Goal: Task Accomplishment & Management: Manage account settings

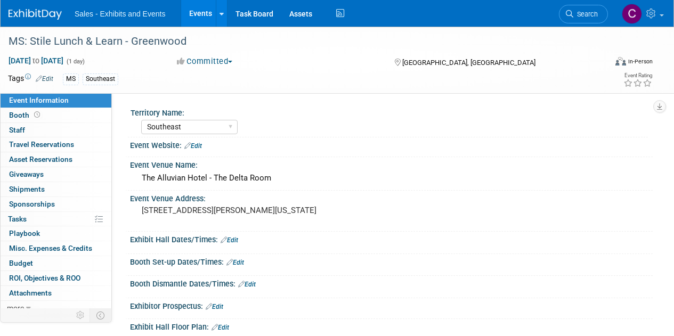
select select "Southeast"
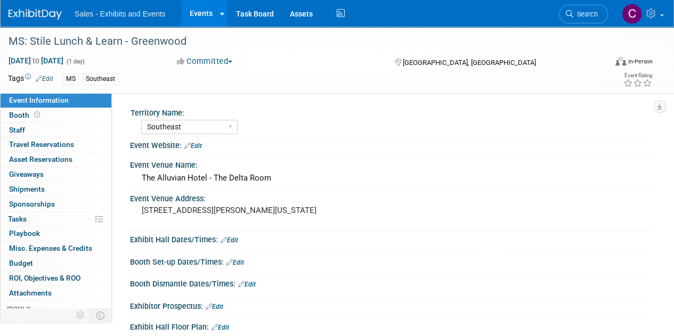
click at [199, 17] on link "Events" at bounding box center [200, 13] width 39 height 27
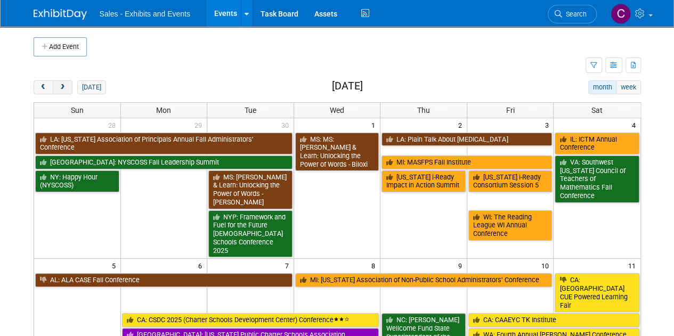
click at [59, 88] on span "next" at bounding box center [63, 87] width 8 height 7
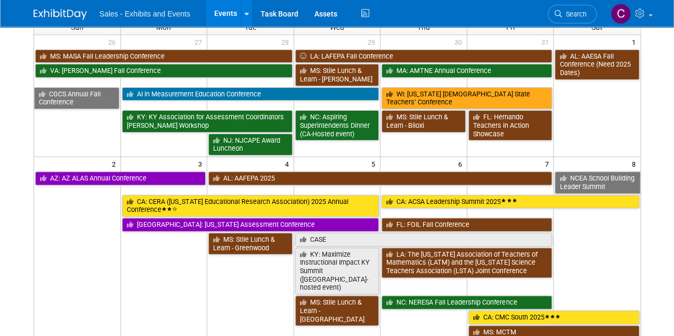
scroll to position [88, 0]
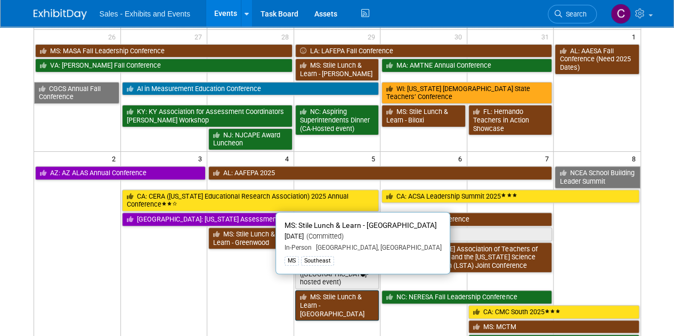
click at [341, 290] on link "MS: Stile Lunch & Learn - [GEOGRAPHIC_DATA]" at bounding box center [337, 305] width 84 height 30
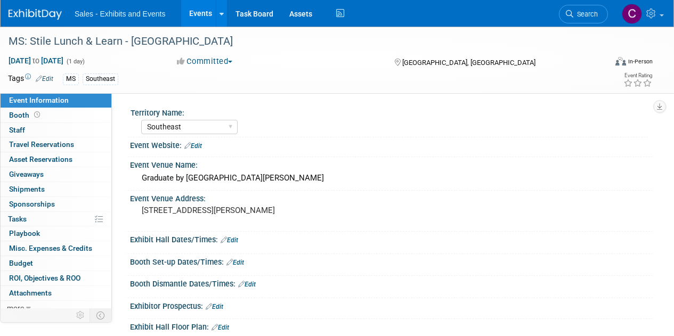
select select "Southeast"
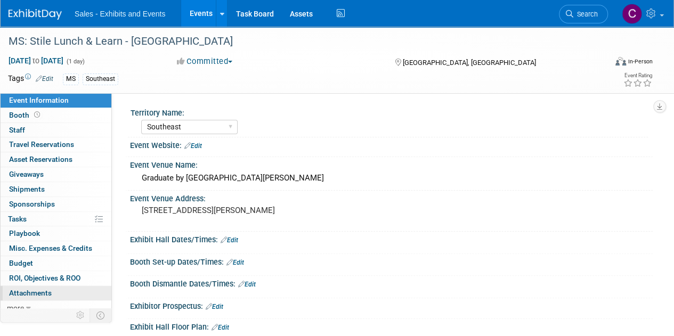
click at [36, 296] on link "0 Attachments 0" at bounding box center [56, 293] width 111 height 14
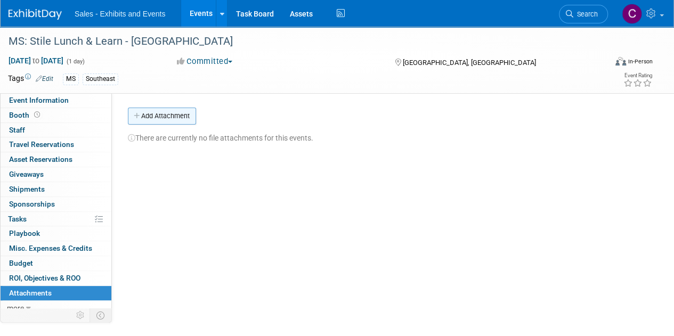
click at [164, 118] on button "Add Attachment" at bounding box center [162, 116] width 68 height 17
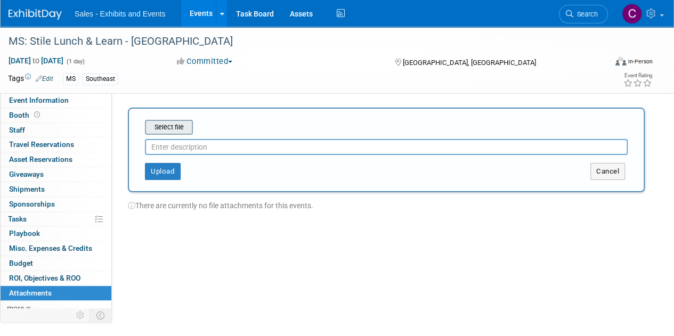
click at [165, 121] on input "file" at bounding box center [128, 127] width 127 height 13
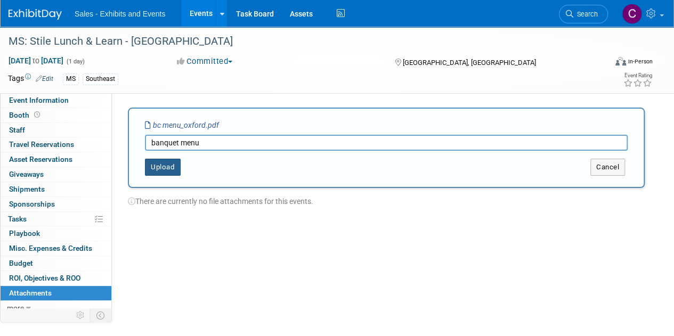
type input "banquet menu"
click at [176, 171] on button "Upload" at bounding box center [163, 167] width 36 height 17
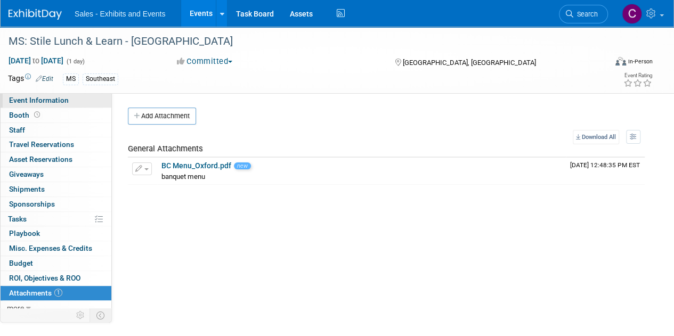
click at [21, 97] on span "Event Information" at bounding box center [39, 100] width 60 height 9
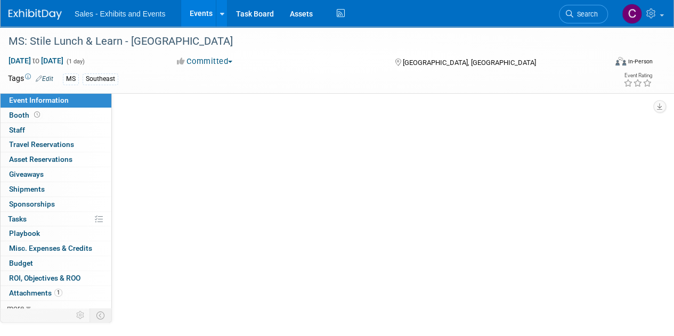
select select "Southeast"
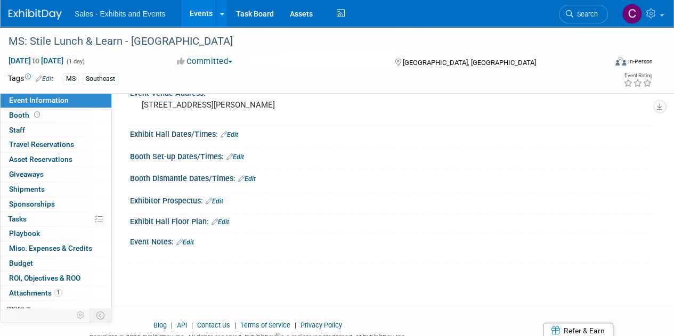
scroll to position [146, 0]
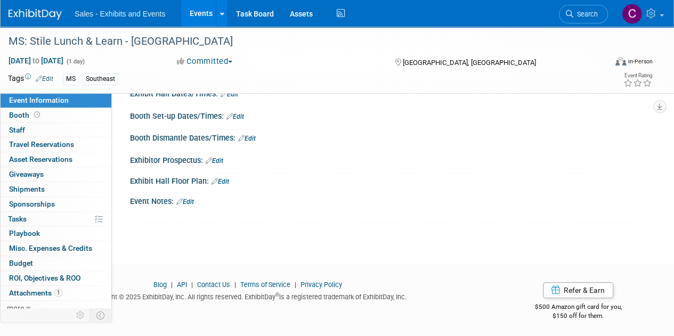
click at [187, 198] on link "Edit" at bounding box center [185, 201] width 18 height 7
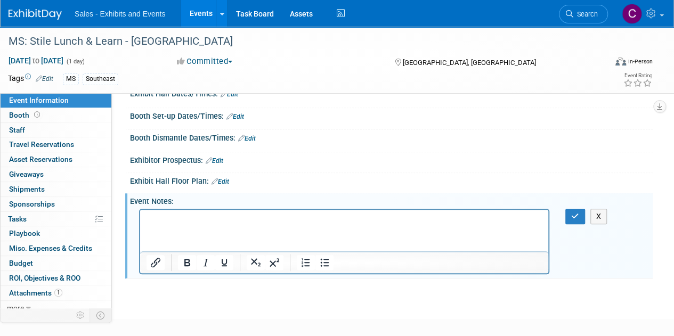
scroll to position [0, 0]
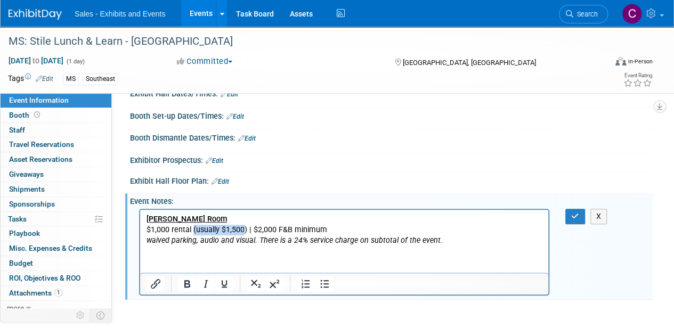
drag, startPoint x: 193, startPoint y: 230, endPoint x: 244, endPoint y: 230, distance: 51.7
click at [244, 230] on p "$1,000 rental (usually $1,500) | $2,000 F&B minimum" at bounding box center [344, 229] width 396 height 11
click at [313, 230] on p "$1,000 rental | $2,000 F&B minimum" at bounding box center [344, 229] width 396 height 11
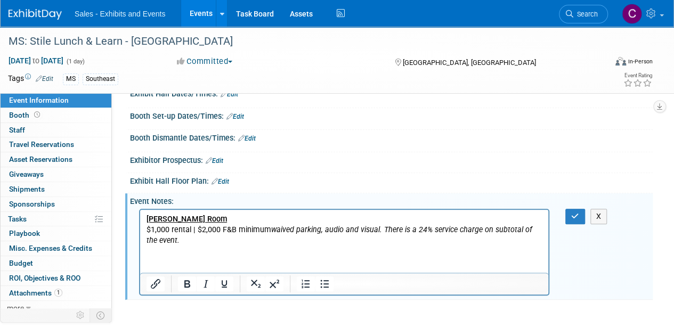
click at [388, 229] on icon "waived parking, audio and visual. There is a 24% service charge on subtotal of …" at bounding box center [339, 235] width 386 height 20
drag, startPoint x: 388, startPoint y: 229, endPoint x: 410, endPoint y: 228, distance: 22.4
click at [410, 228] on icon "waived parking, audio and visual. There is a 24% service charge on subtotal of …" at bounding box center [339, 235] width 386 height 20
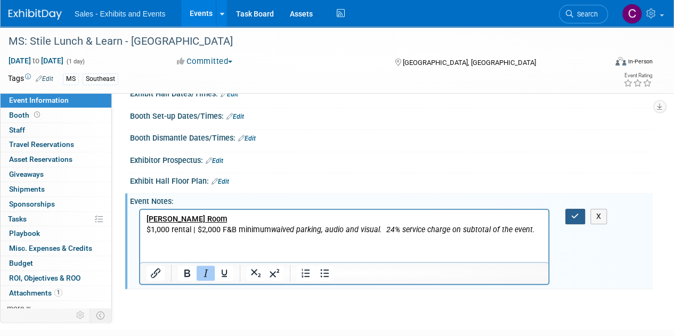
click at [581, 215] on button "button" at bounding box center [575, 216] width 20 height 15
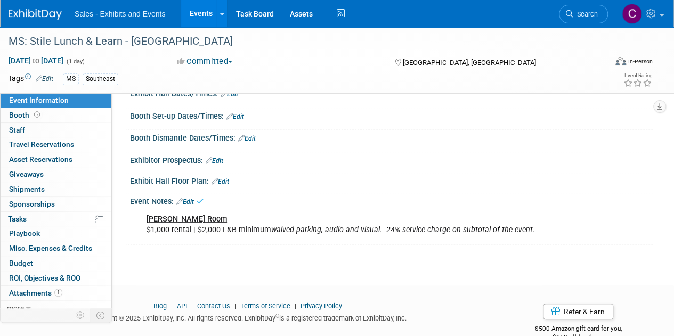
click at [198, 3] on link "Events" at bounding box center [200, 13] width 39 height 27
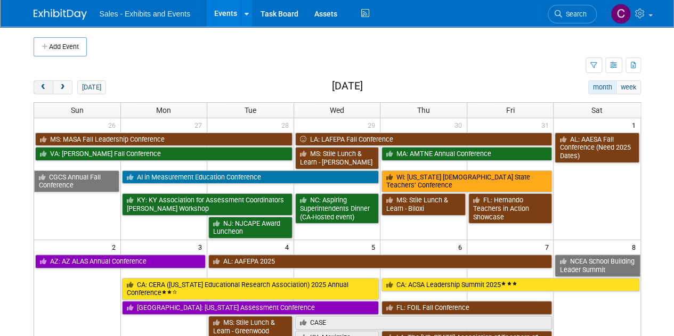
click at [49, 86] on button "prev" at bounding box center [44, 87] width 20 height 14
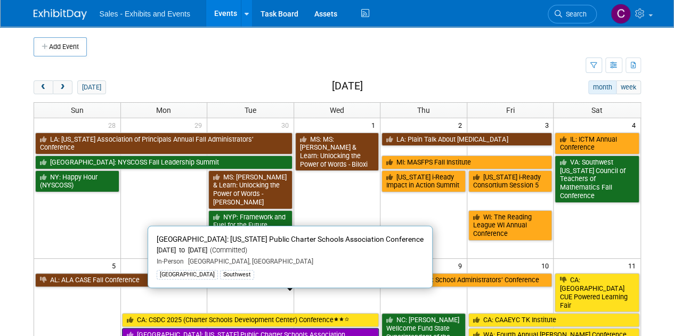
click at [160, 328] on link "[GEOGRAPHIC_DATA]: [US_STATE] Public Charter Schools Association Conference" at bounding box center [250, 339] width 257 height 22
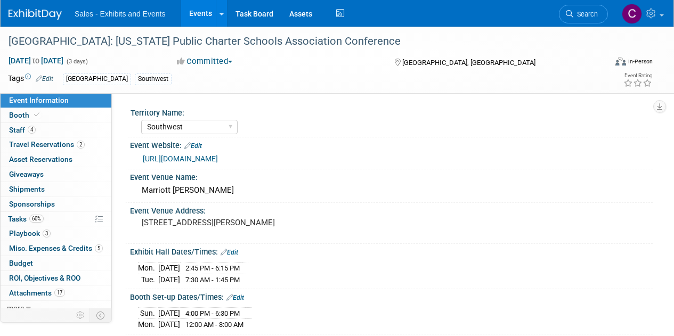
select select "Southwest"
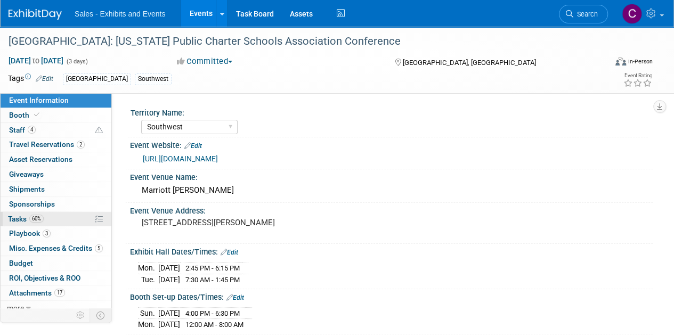
click at [15, 219] on span "Tasks 60%" at bounding box center [26, 219] width 36 height 9
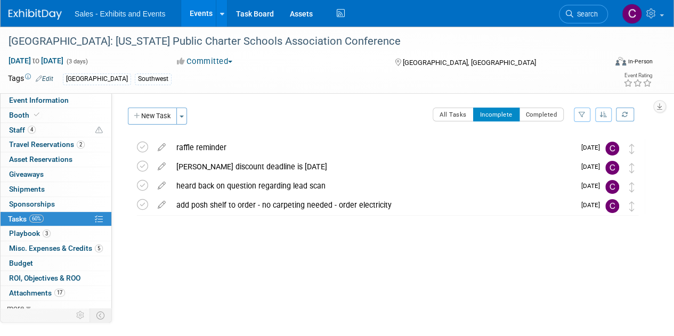
click at [203, 5] on link "Events" at bounding box center [200, 13] width 39 height 27
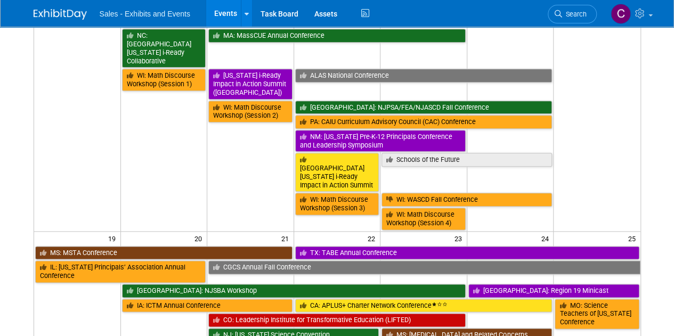
scroll to position [639, 0]
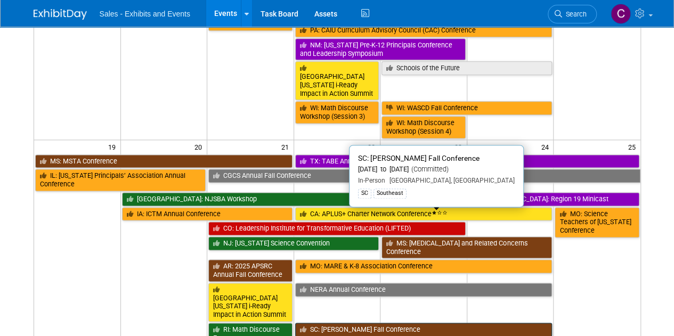
click at [366, 323] on link "SC: [PERSON_NAME] Fall Conference" at bounding box center [423, 330] width 257 height 14
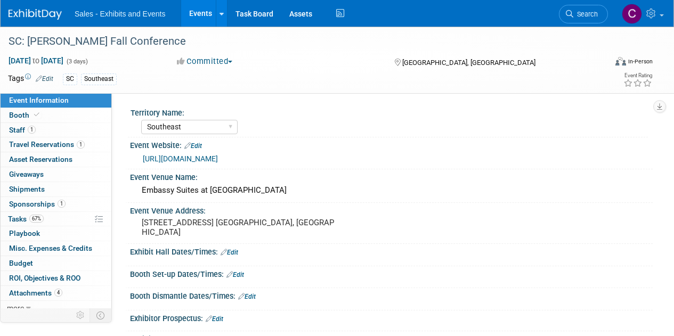
select select "Southeast"
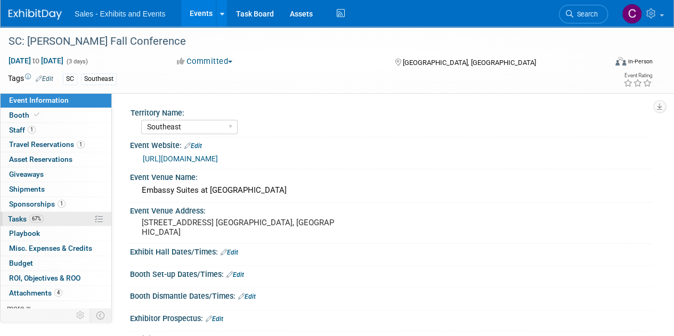
click at [22, 215] on span "Tasks 67%" at bounding box center [26, 219] width 36 height 9
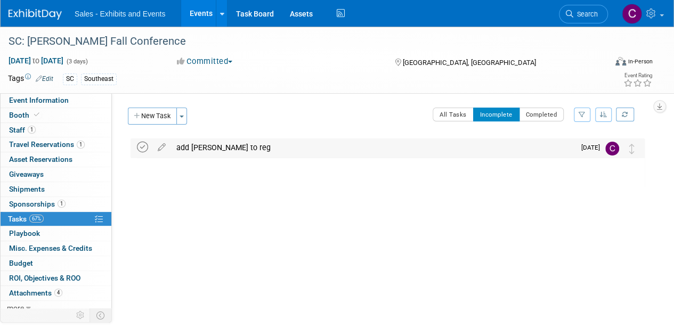
click at [140, 148] on icon at bounding box center [142, 147] width 11 height 11
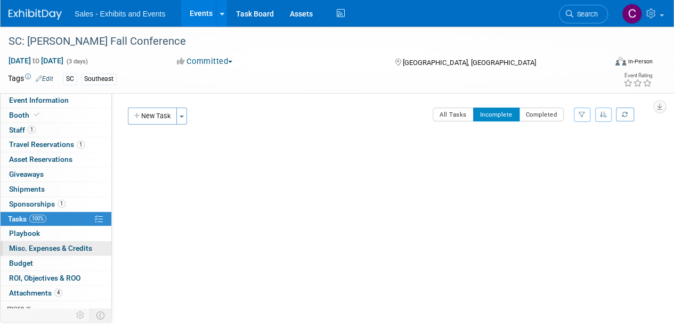
click at [21, 246] on span "Misc. Expenses & Credits 0" at bounding box center [50, 248] width 83 height 9
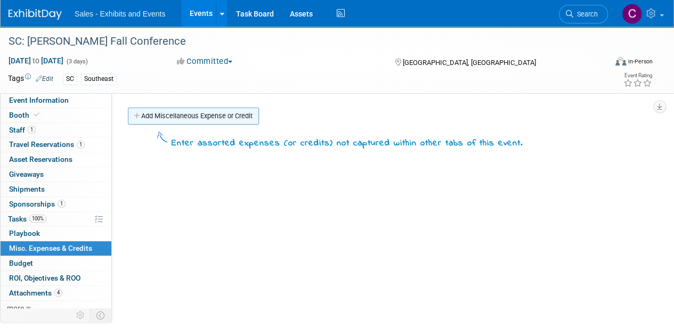
click at [176, 119] on link "Add Miscellaneous Expense or Credit" at bounding box center [193, 116] width 131 height 17
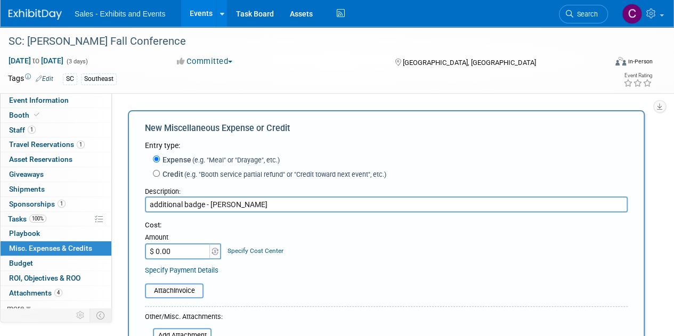
type input "additional badge - Toni Chieppa"
click at [182, 251] on input "$ 0.00" at bounding box center [178, 251] width 67 height 16
type input "$ 100.00"
click at [190, 290] on input "file" at bounding box center [139, 290] width 127 height 13
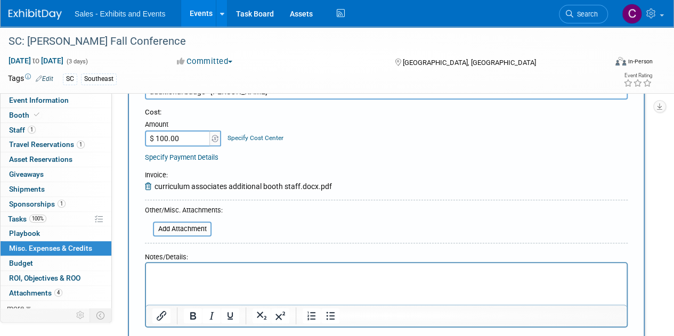
scroll to position [144, 0]
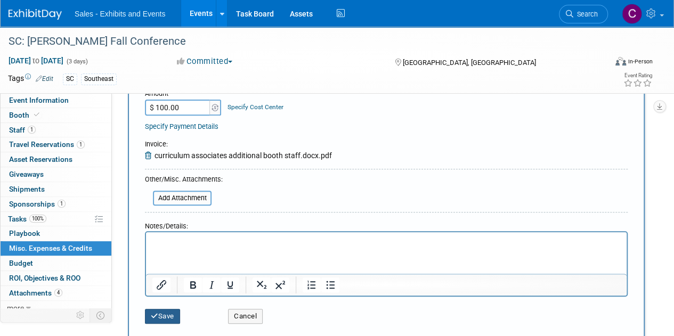
click at [164, 320] on button "Save" at bounding box center [162, 316] width 35 height 15
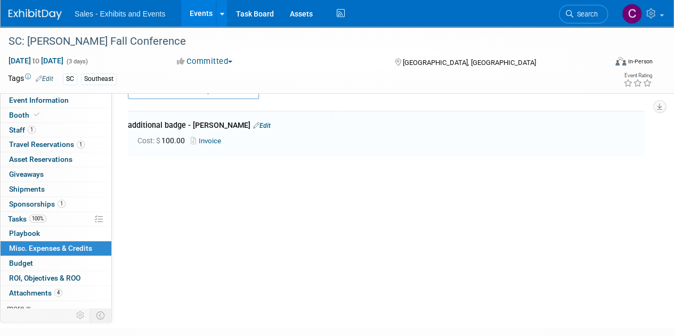
scroll to position [23, 0]
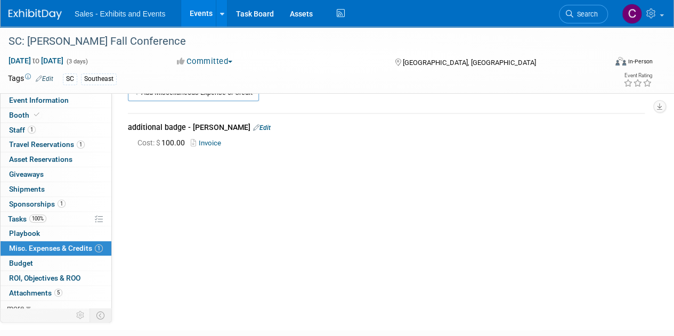
click at [194, 12] on link "Events" at bounding box center [200, 13] width 39 height 27
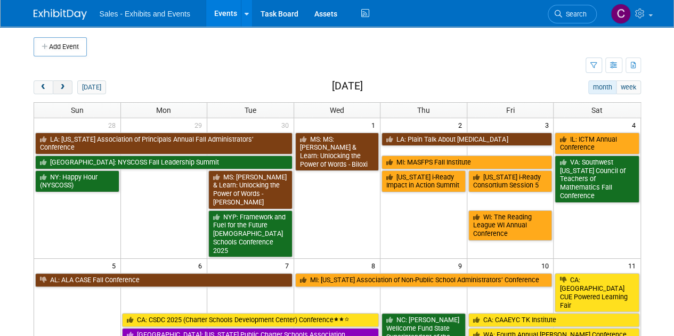
click at [62, 87] on span "next" at bounding box center [63, 87] width 8 height 7
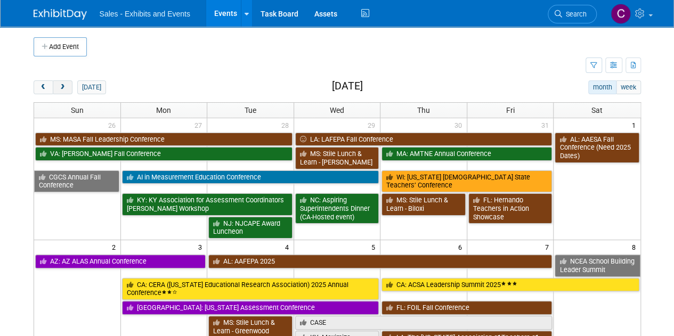
click at [62, 87] on span "next" at bounding box center [63, 87] width 8 height 7
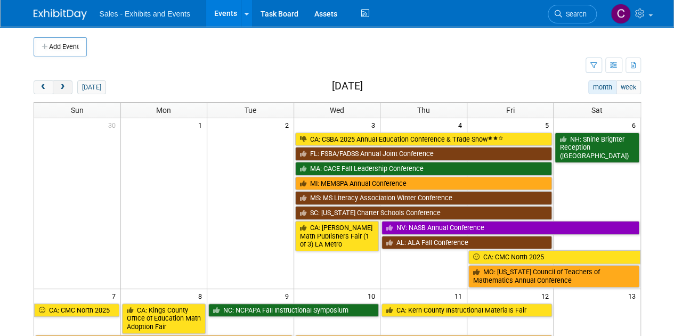
click at [62, 87] on span "next" at bounding box center [63, 87] width 8 height 7
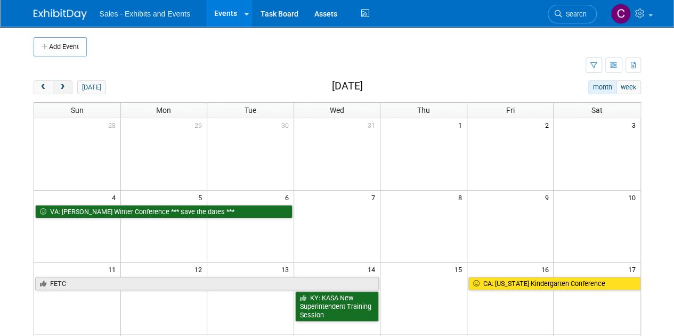
click at [62, 87] on span "next" at bounding box center [63, 87] width 8 height 7
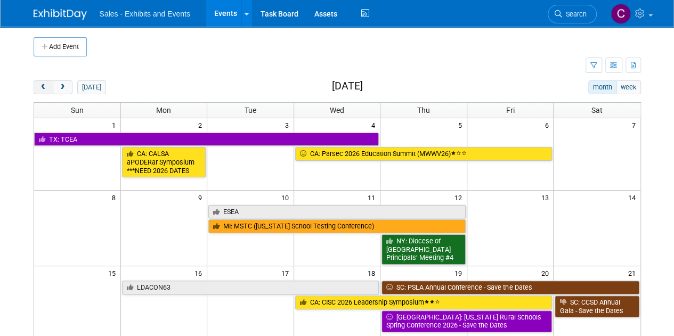
click at [45, 86] on span "prev" at bounding box center [43, 87] width 8 height 7
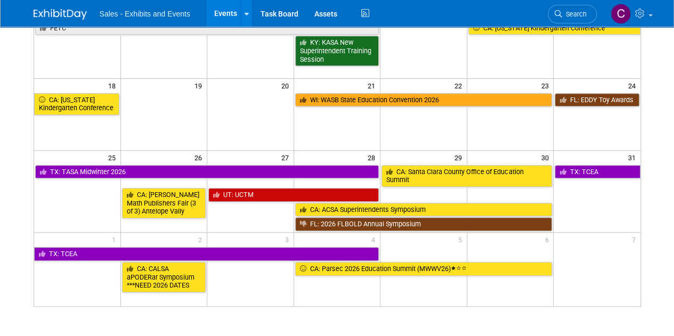
scroll to position [259, 0]
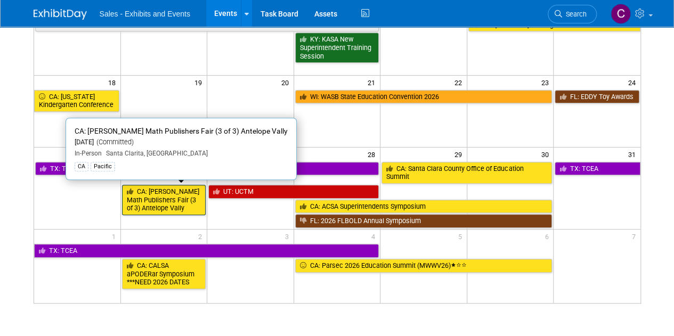
click at [162, 199] on link "CA: LACOE Math Publishers Fair (3 of 3) Antelope Vally" at bounding box center [164, 200] width 84 height 30
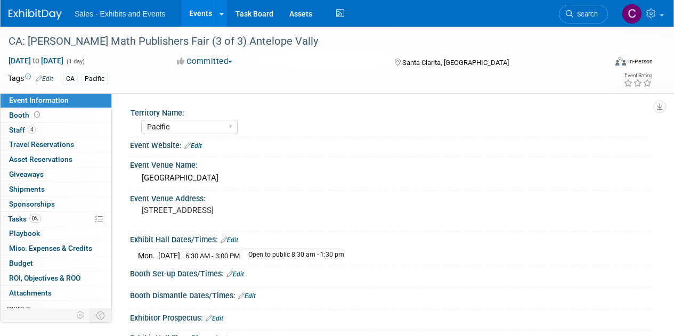
select select "Pacific"
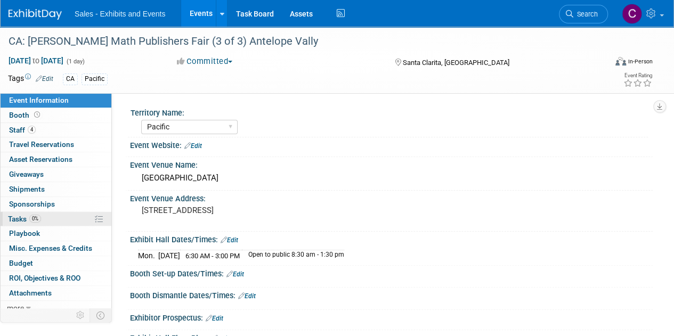
click at [12, 217] on span "Tasks 0%" at bounding box center [24, 219] width 33 height 9
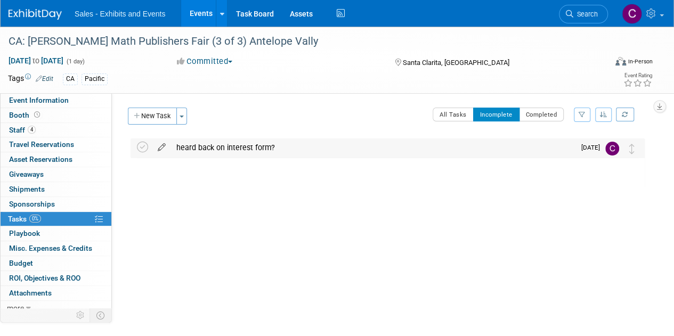
click at [162, 151] on link at bounding box center [161, 148] width 19 height 10
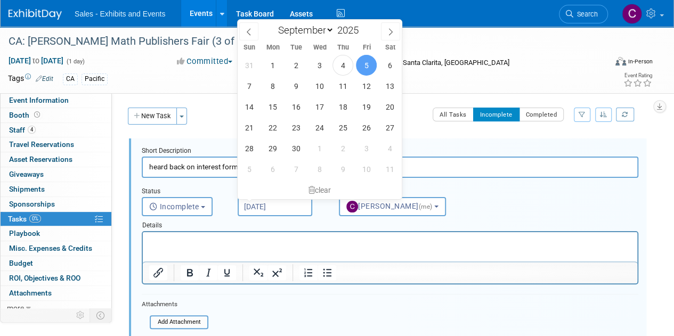
click at [268, 206] on input "Sep 5, 2025" at bounding box center [275, 206] width 75 height 19
click at [325, 148] on span "1" at bounding box center [319, 148] width 21 height 21
type input "Oct 1, 2025"
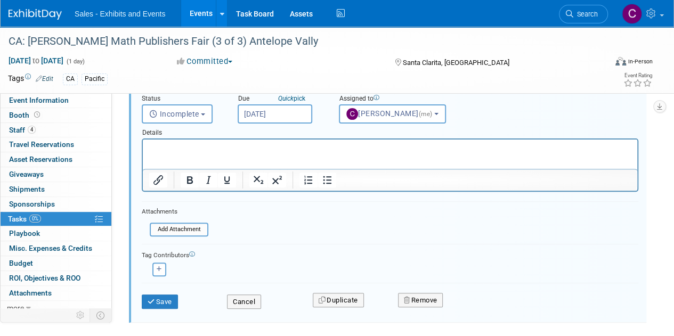
scroll to position [143, 0]
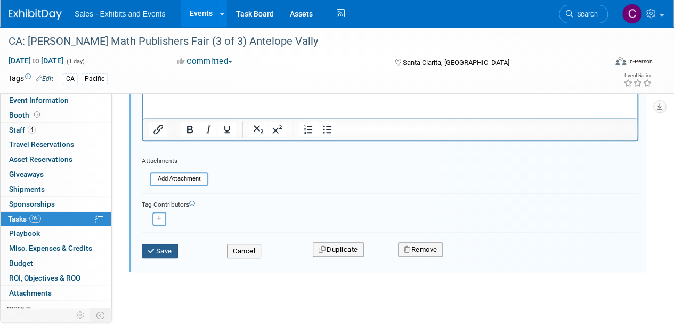
click at [171, 246] on button "Save" at bounding box center [160, 251] width 36 height 15
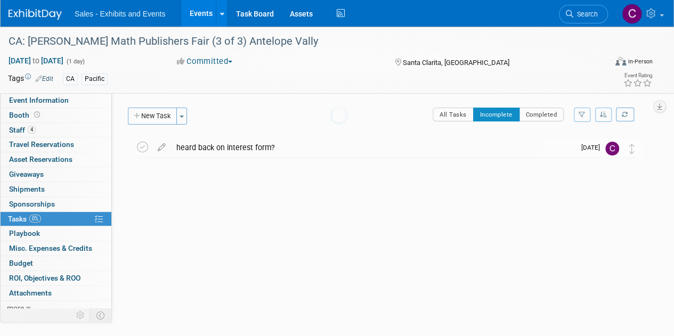
scroll to position [0, 0]
click at [195, 18] on link "Events" at bounding box center [200, 13] width 39 height 27
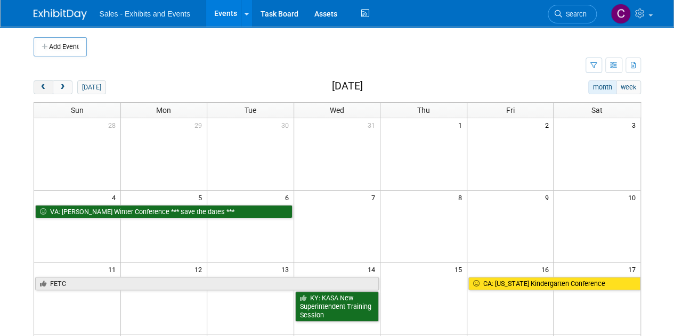
click at [46, 89] on span "prev" at bounding box center [43, 87] width 8 height 7
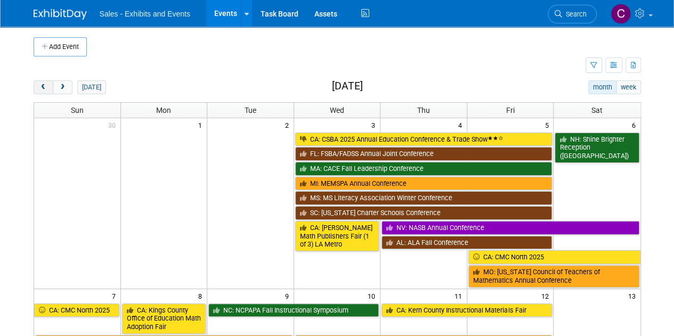
click at [46, 89] on span "prev" at bounding box center [43, 87] width 8 height 7
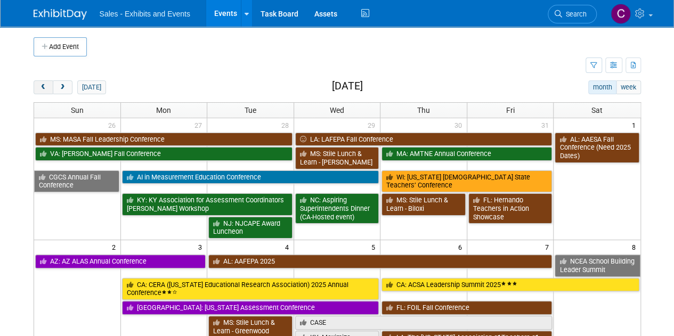
click at [46, 89] on span "prev" at bounding box center [43, 87] width 8 height 7
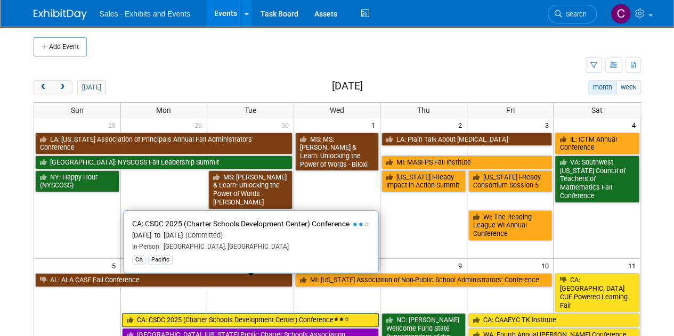
click at [164, 313] on link "CA: CSDC 2025 (Charter Schools Development Center) Conference" at bounding box center [250, 320] width 257 height 14
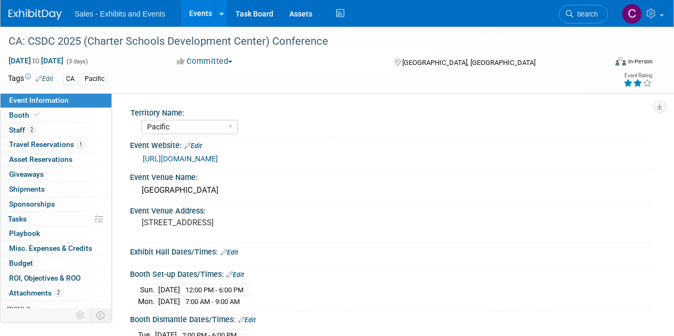
select select "Pacific"
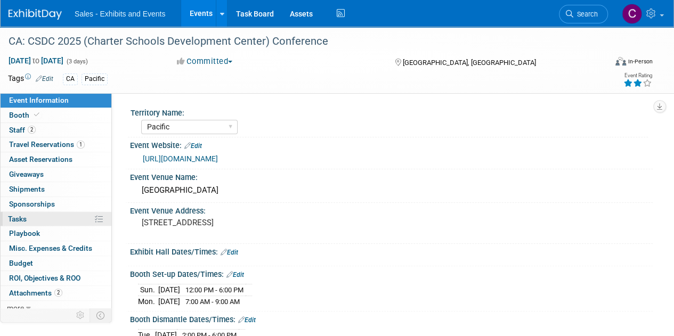
click at [29, 212] on link "0% Tasks 0%" at bounding box center [56, 219] width 111 height 14
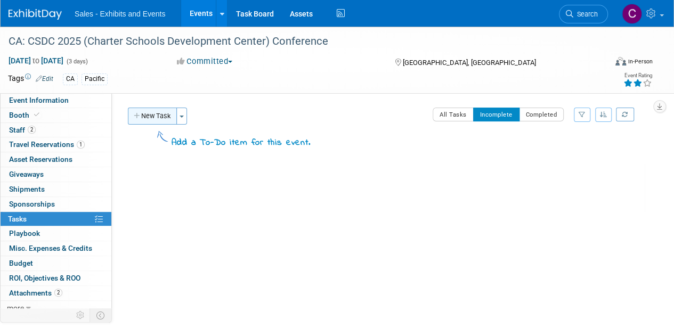
click at [152, 117] on button "New Task" at bounding box center [152, 116] width 49 height 17
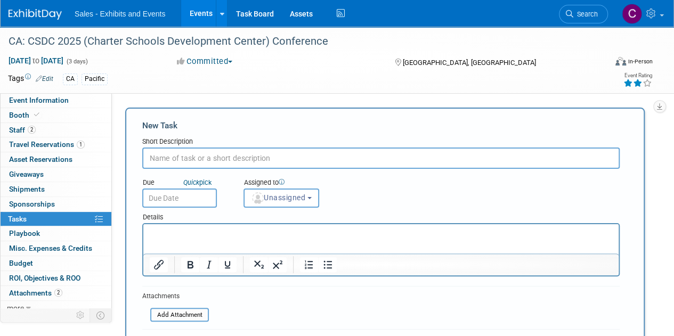
click at [193, 233] on p "Rich Text Area. Press ALT-0 for help." at bounding box center [381, 233] width 463 height 11
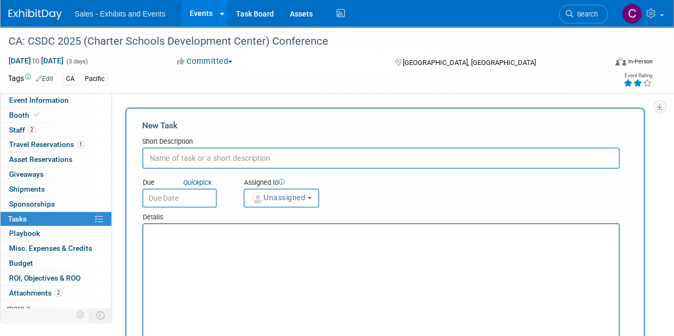
scroll to position [41, 0]
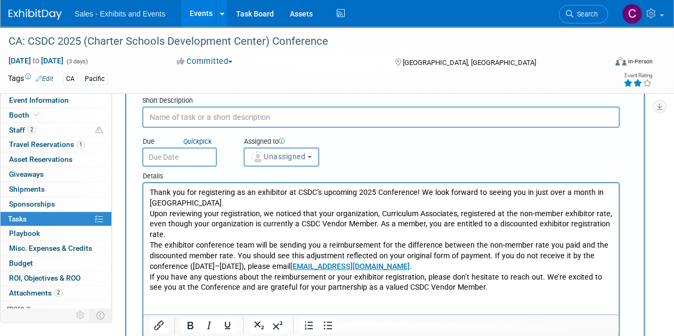
click at [222, 115] on input "text" at bounding box center [380, 117] width 477 height 21
type input "refund recd?"
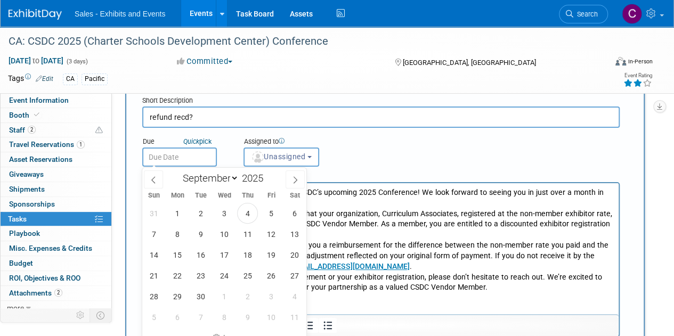
click at [165, 158] on input "text" at bounding box center [179, 157] width 75 height 19
click at [458, 227] on p "Upon reviewing your registration, we noticed that your organization, Curriculum…" at bounding box center [381, 224] width 463 height 31
click at [562, 243] on p "The exhibitor conference team will be sending you a reimbursement for the diffe…" at bounding box center [381, 255] width 463 height 31
click at [293, 158] on span "Unassigned" at bounding box center [278, 156] width 54 height 9
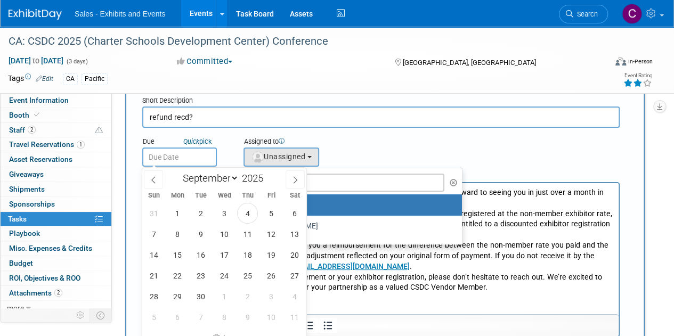
click at [183, 163] on input "text" at bounding box center [179, 157] width 75 height 19
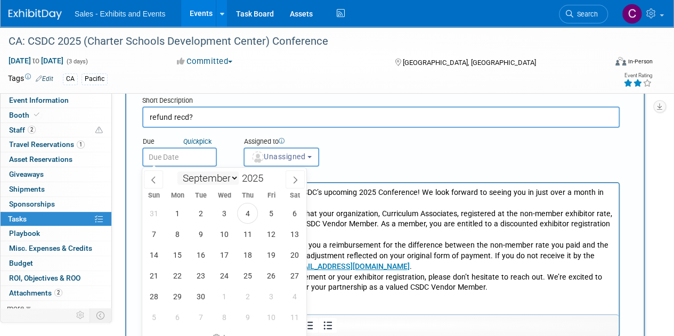
click at [229, 180] on select "January February March April May June July August September October November De…" at bounding box center [207, 177] width 61 height 13
select select "9"
click at [177, 171] on select "January February March April May June July August September October November De…" at bounding box center [207, 177] width 61 height 13
drag, startPoint x: 176, startPoint y: 247, endPoint x: 231, endPoint y: 61, distance: 193.7
click at [176, 247] on span "13" at bounding box center [177, 254] width 21 height 21
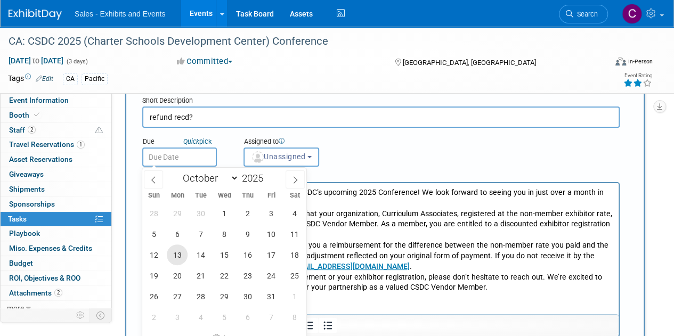
type input "Oct 13, 2025"
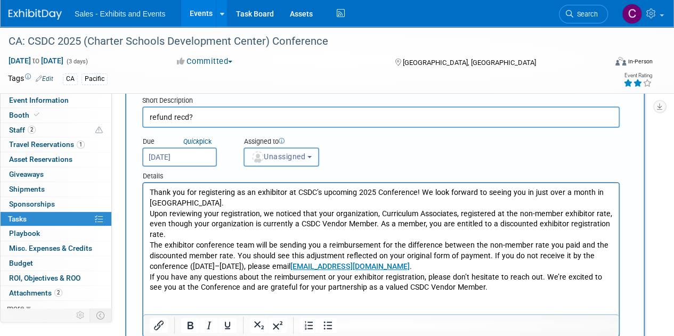
click at [291, 158] on span "Unassigned" at bounding box center [278, 156] width 54 height 9
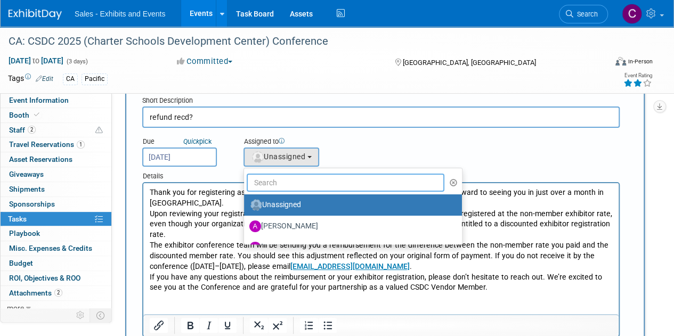
click at [298, 183] on input "text" at bounding box center [346, 183] width 198 height 18
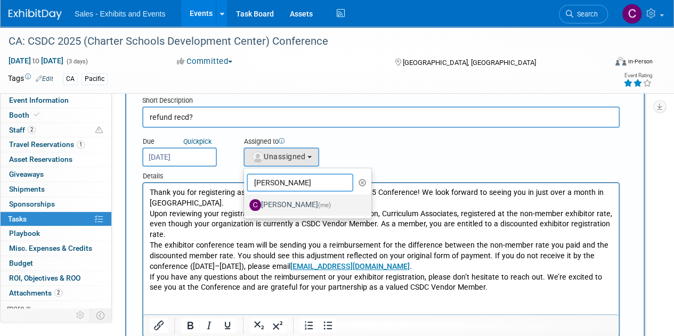
type input "christine"
click at [296, 204] on label "Christine Lurz (me)" at bounding box center [304, 205] width 111 height 17
click at [246, 204] on input "Christine Lurz (me)" at bounding box center [242, 203] width 7 height 7
select select "a9e3834d-668b-4315-a5d4-069993be606a"
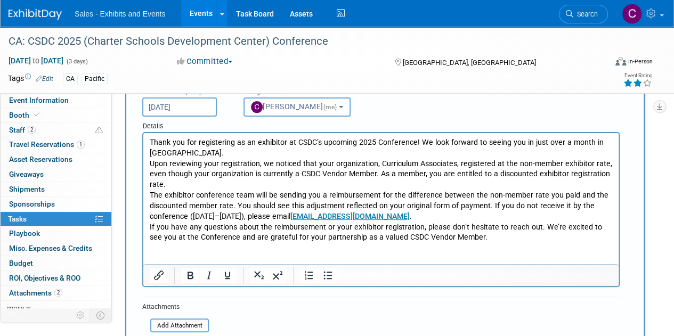
scroll to position [212, 0]
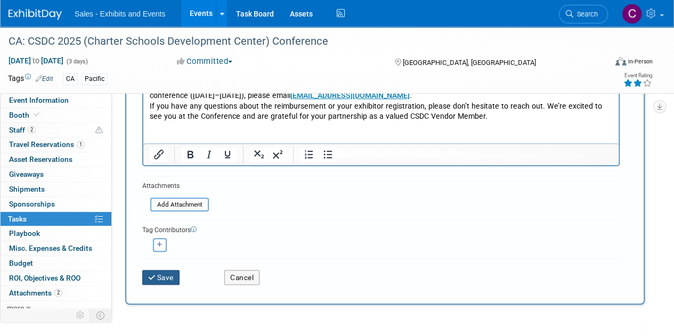
click at [164, 283] on button "Save" at bounding box center [160, 277] width 37 height 15
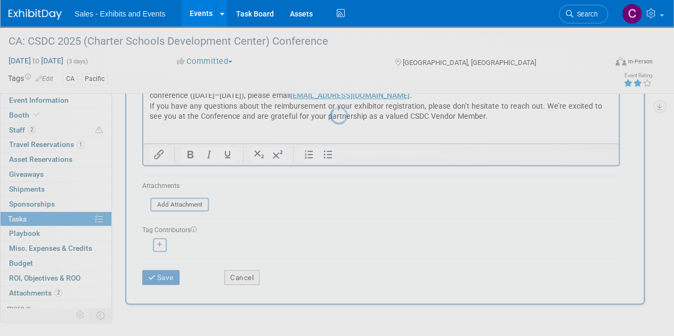
scroll to position [0, 0]
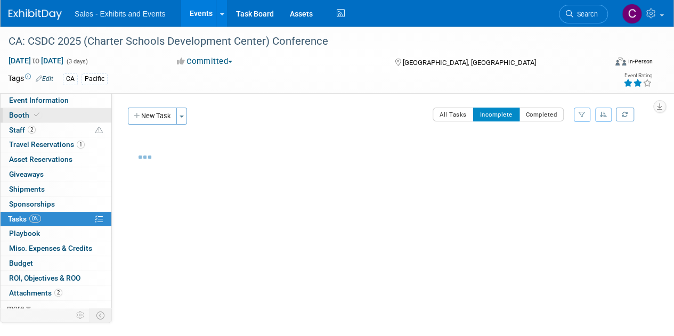
click at [16, 112] on span "Booth" at bounding box center [25, 115] width 32 height 9
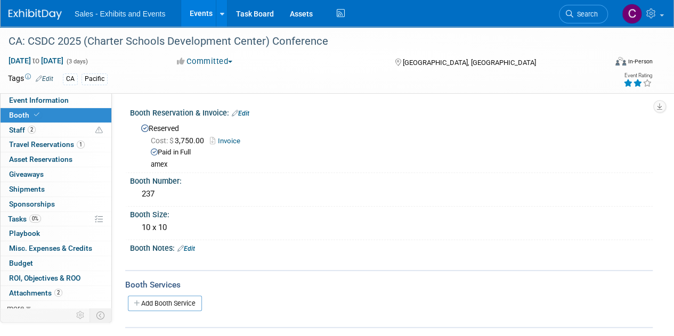
click at [202, 16] on link "Events" at bounding box center [200, 13] width 39 height 27
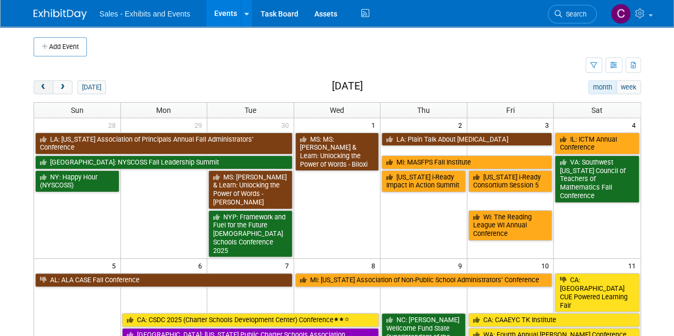
click at [44, 85] on span "prev" at bounding box center [43, 87] width 8 height 7
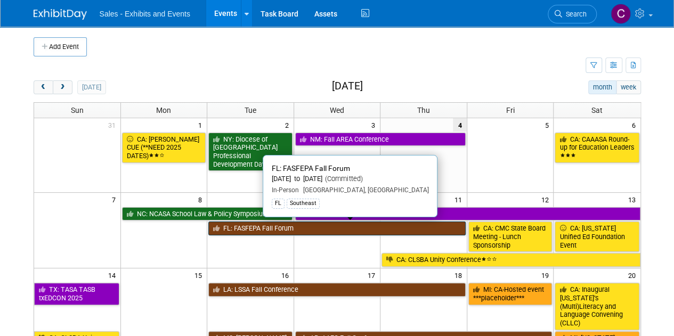
click at [312, 228] on link "FL: FASFEPA Fall Forum" at bounding box center [336, 229] width 257 height 14
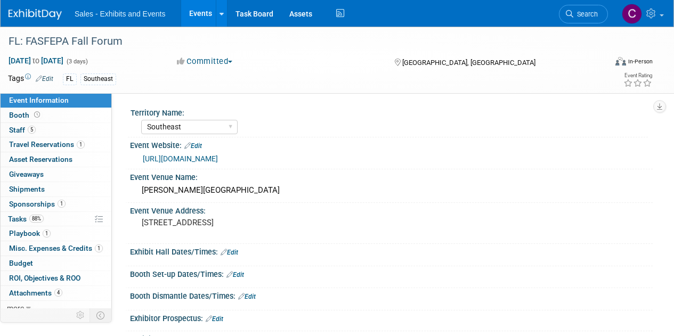
select select "Southeast"
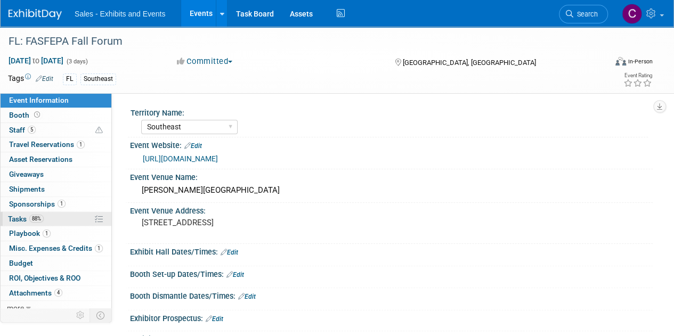
click at [29, 220] on span "Tasks 88%" at bounding box center [26, 219] width 36 height 9
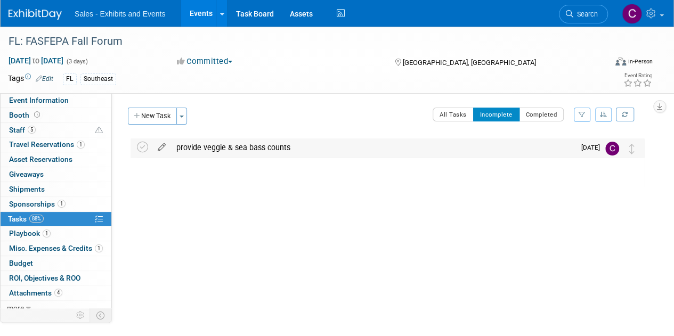
click at [164, 148] on icon at bounding box center [161, 144] width 19 height 13
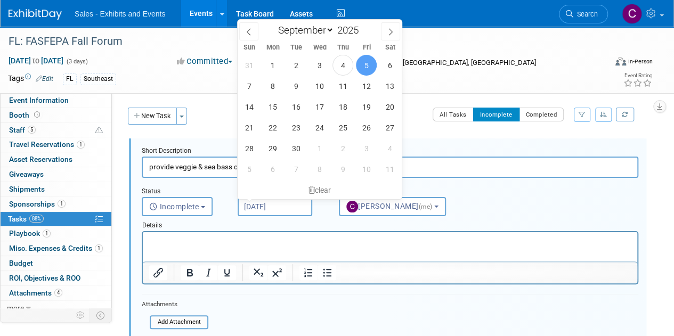
click at [267, 205] on input "Sep 5, 2025" at bounding box center [275, 206] width 75 height 19
click at [301, 87] on span "9" at bounding box center [295, 86] width 21 height 21
type input "Sep 9, 2025"
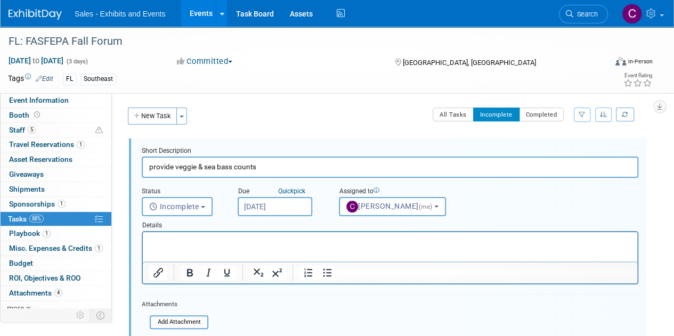
click at [183, 167] on input "provide veggie & sea bass counts" at bounding box center [390, 167] width 496 height 21
drag, startPoint x: 183, startPoint y: 167, endPoint x: 206, endPoint y: 169, distance: 23.0
click at [206, 169] on input "provide veggie & sea bass counts" at bounding box center [390, 167] width 496 height 21
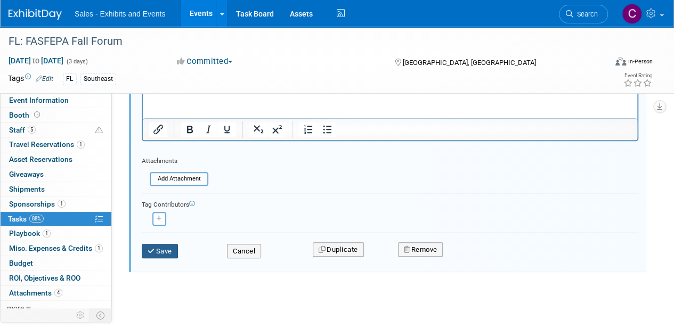
type input "provide additional sea bass counts (3) +?"
click at [151, 251] on icon "submit" at bounding box center [152, 251] width 9 height 7
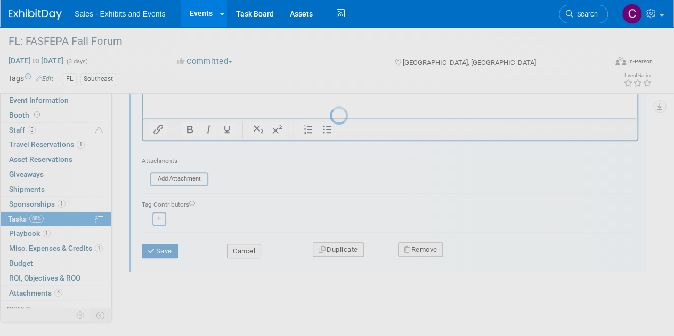
scroll to position [0, 0]
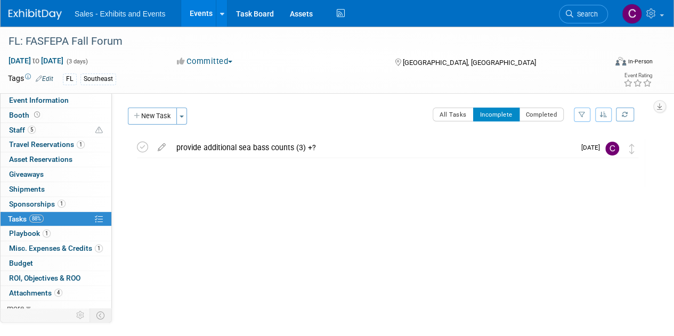
click at [197, 19] on link "Events" at bounding box center [200, 13] width 39 height 27
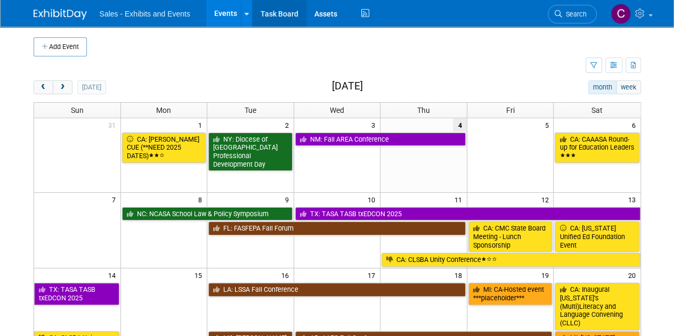
click at [281, 13] on link "Task Board" at bounding box center [279, 13] width 54 height 27
